Goal: Transaction & Acquisition: Purchase product/service

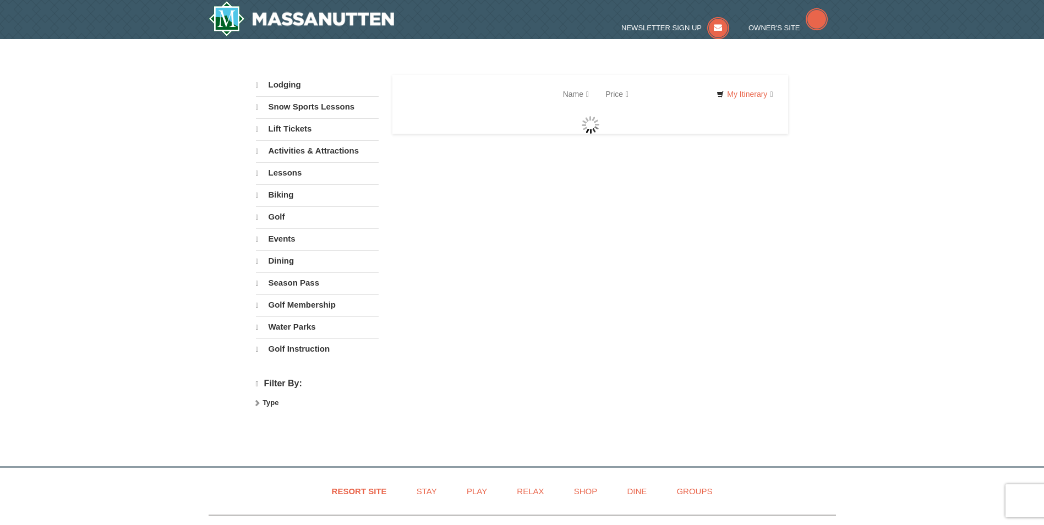
select select "9"
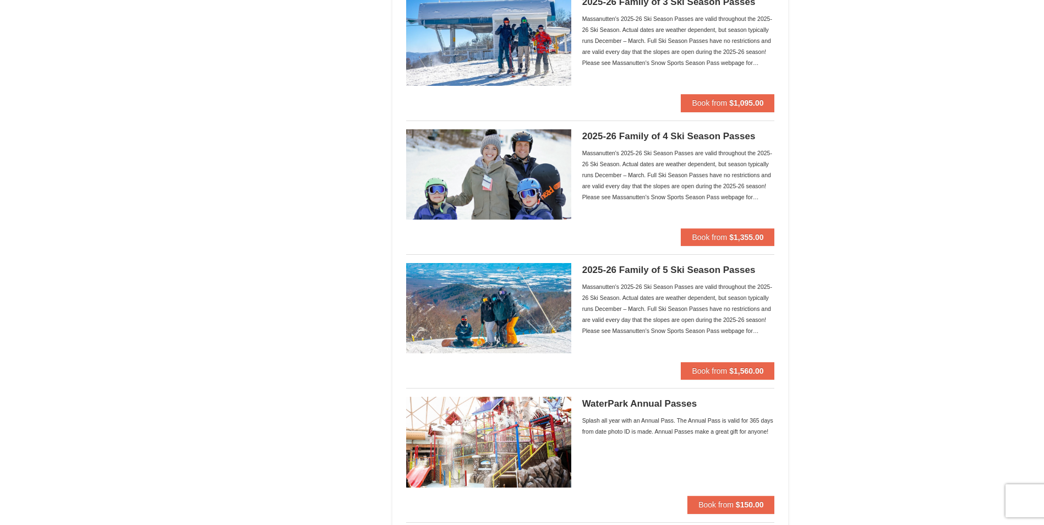
scroll to position [605, 0]
